Goal: Communication & Community: Participate in discussion

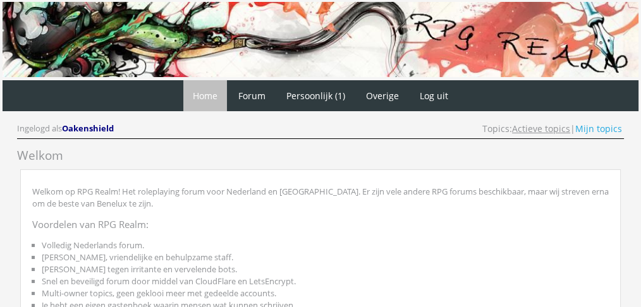
click at [529, 127] on link "Actieve topics" at bounding box center [541, 129] width 58 height 12
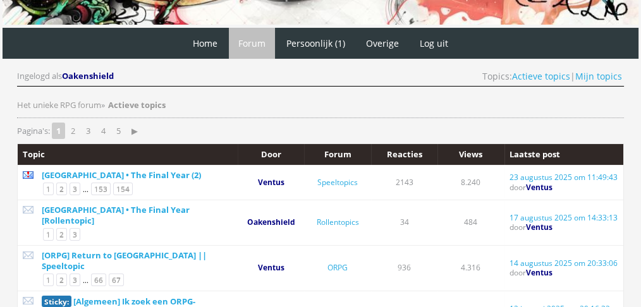
scroll to position [59, 0]
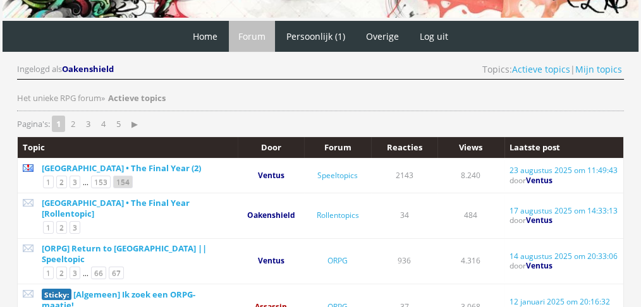
click at [120, 179] on link "154" at bounding box center [123, 182] width 20 height 13
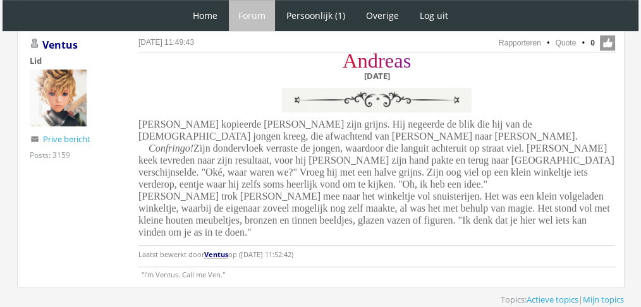
scroll to position [699, 0]
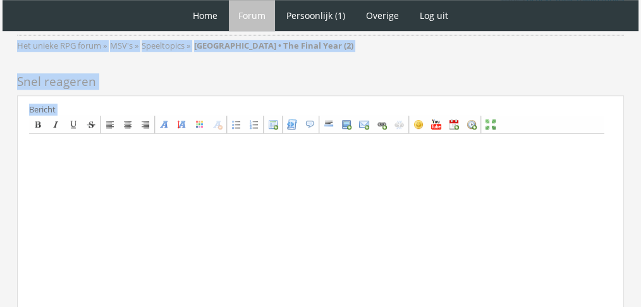
drag, startPoint x: 467, startPoint y: 268, endPoint x: 346, endPoint y: 327, distance: 134.9
